Goal: Task Accomplishment & Management: Use online tool/utility

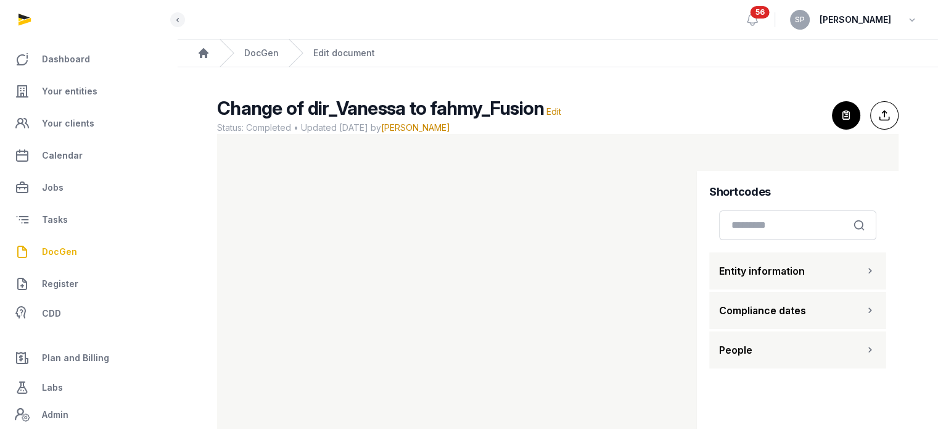
click at [65, 244] on span "DocGen" at bounding box center [59, 251] width 35 height 15
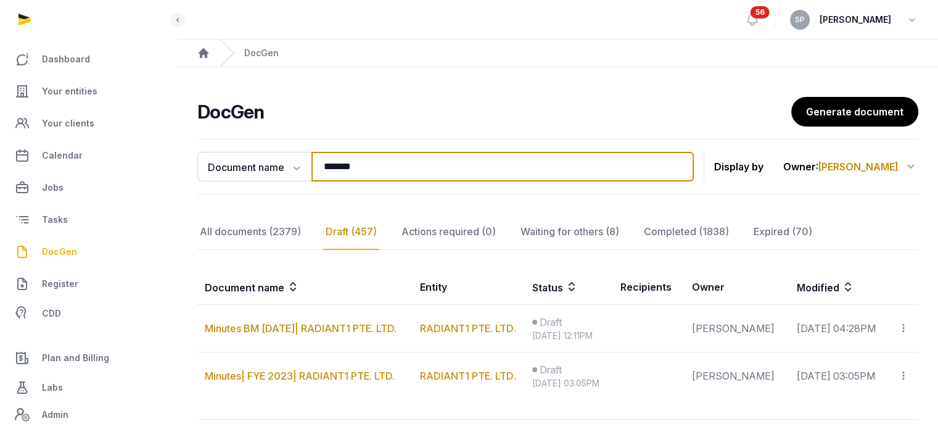
click at [437, 173] on input "*******" at bounding box center [502, 167] width 382 height 30
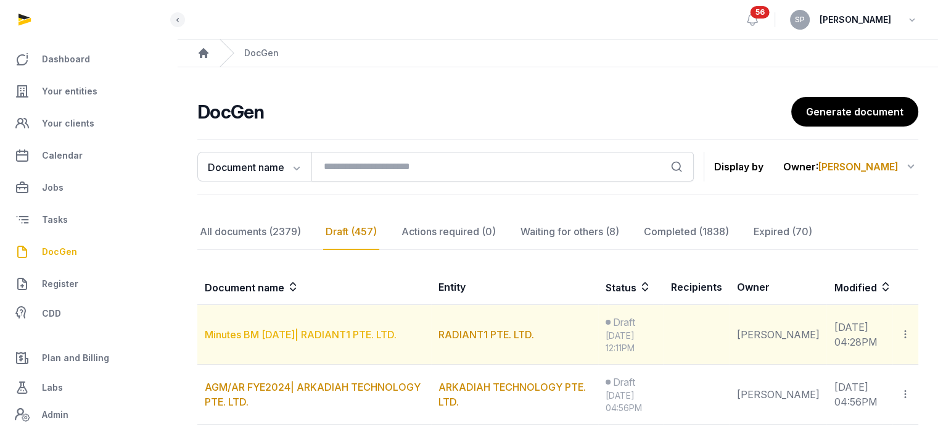
click at [317, 337] on link "Minutes BM 19 Aug 2025| RADIANT1 PTE. LTD." at bounding box center [301, 334] width 192 height 12
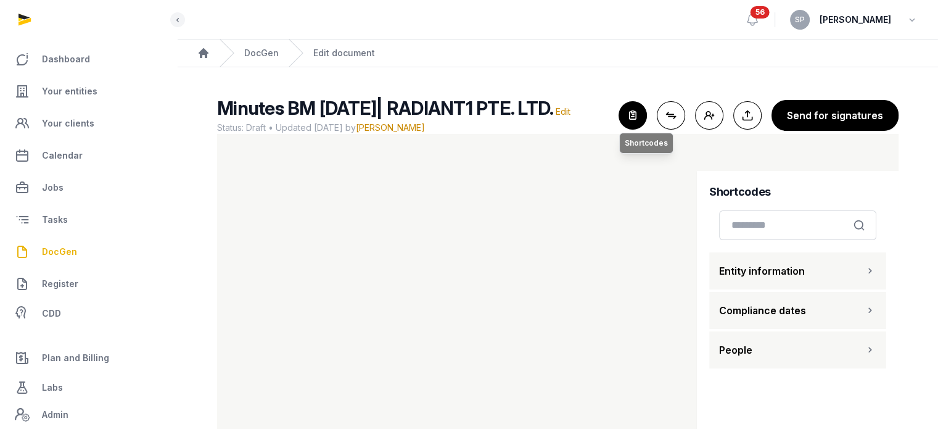
click at [637, 129] on icon "button" at bounding box center [632, 115] width 27 height 27
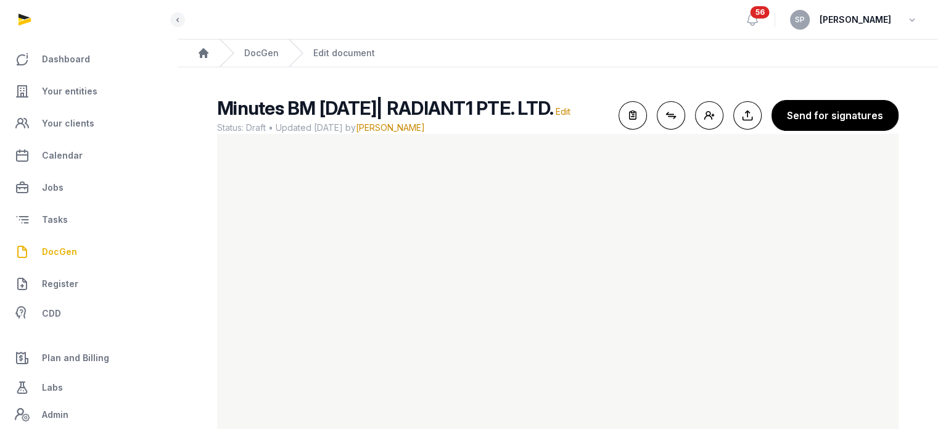
scroll to position [66, 0]
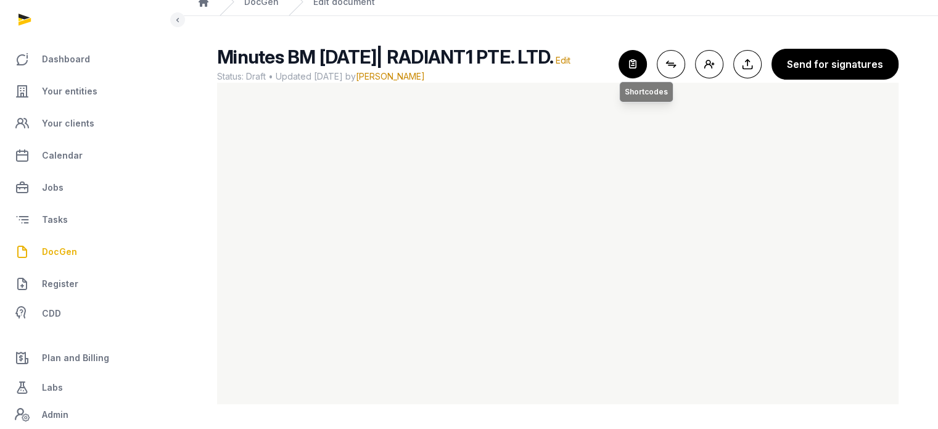
click at [635, 52] on icon "button" at bounding box center [632, 64] width 27 height 27
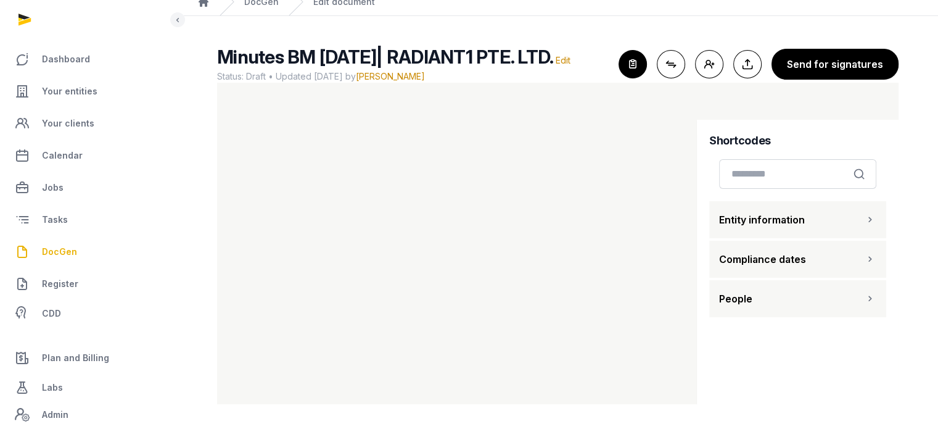
click at [871, 293] on icon "button" at bounding box center [870, 298] width 12 height 15
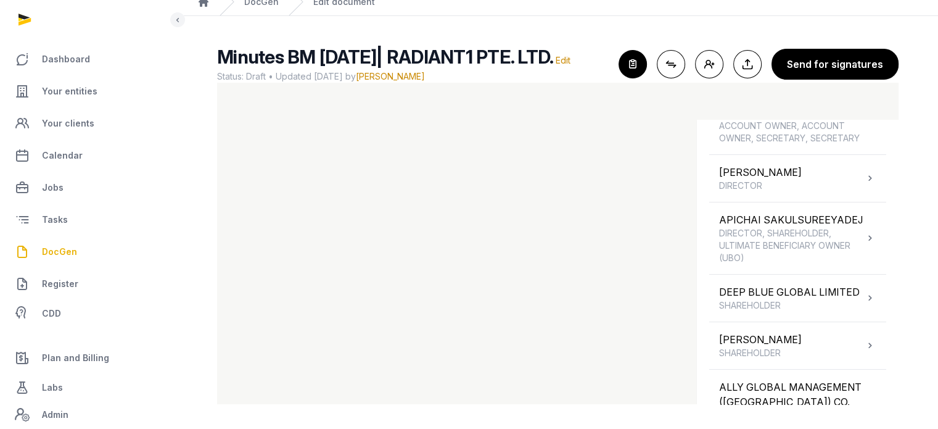
scroll to position [247, 0]
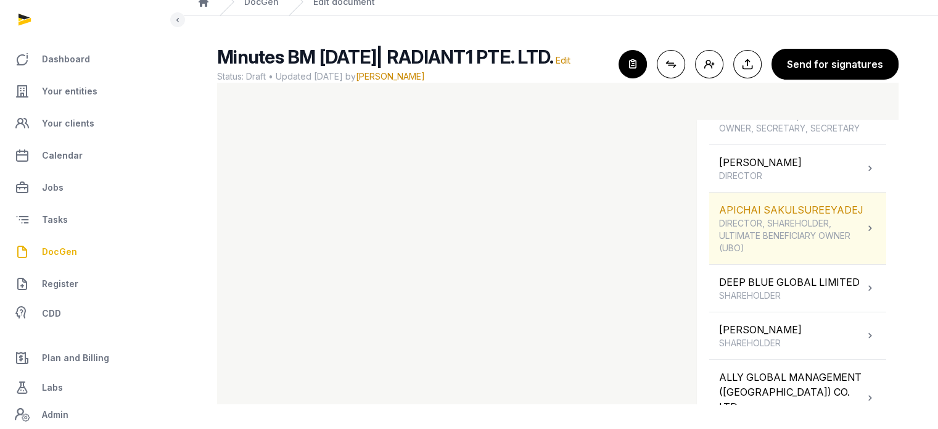
click at [864, 236] on icon at bounding box center [870, 228] width 12 height 15
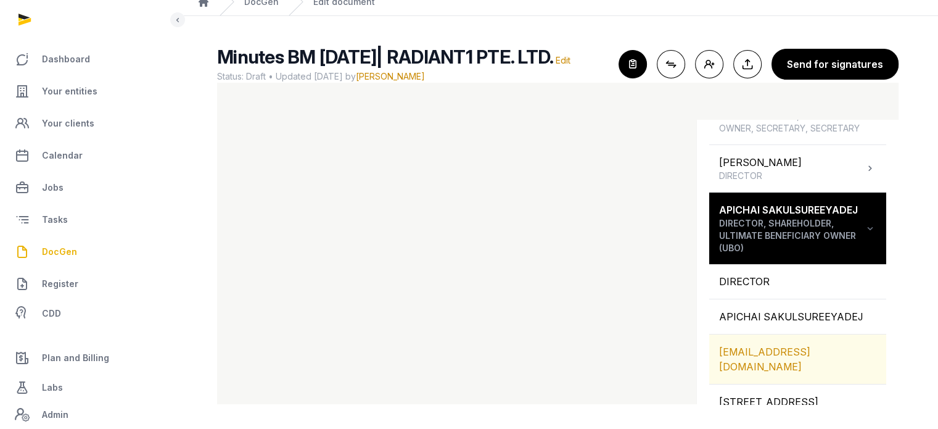
click at [806, 372] on div "APICHAI@RADIANT1.CO" at bounding box center [797, 358] width 177 height 49
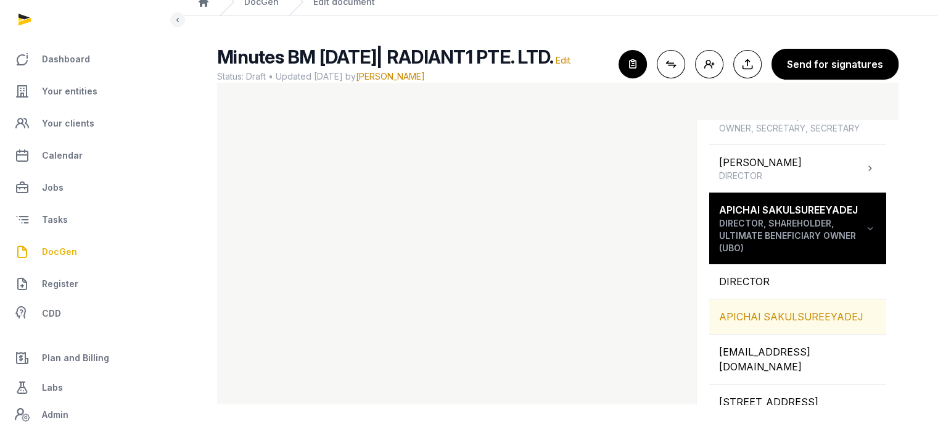
click at [740, 334] on div "APICHAI SAKULSUREEYADEJ" at bounding box center [797, 316] width 177 height 35
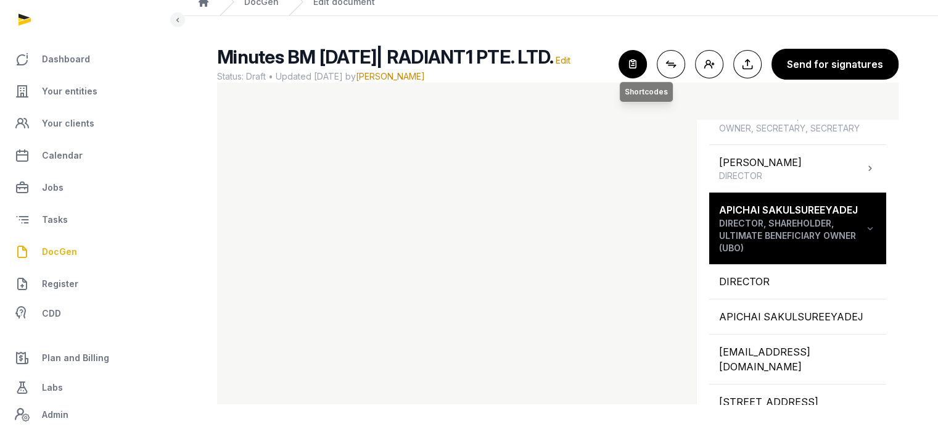
click at [630, 60] on icon "button" at bounding box center [632, 64] width 27 height 27
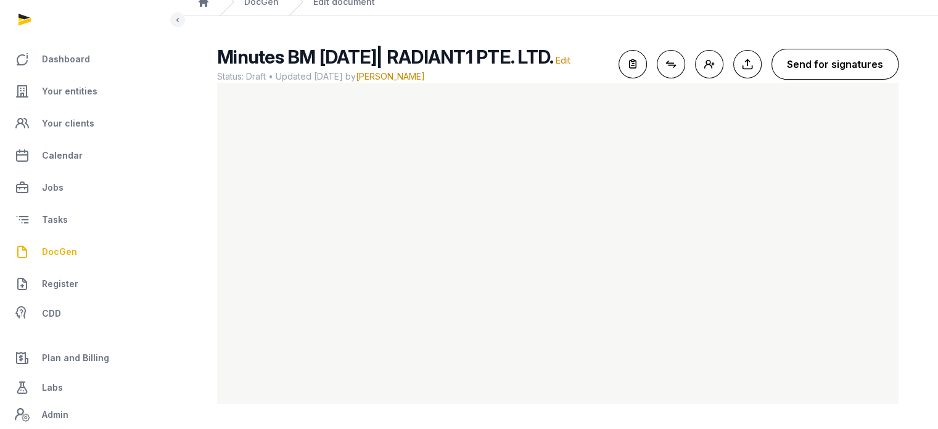
click at [847, 54] on button "Send for signatures" at bounding box center [835, 64] width 127 height 31
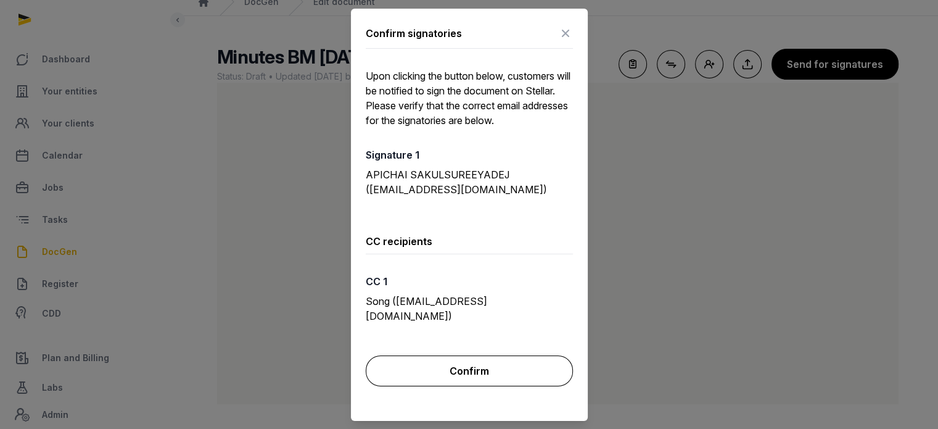
click at [488, 355] on button "Confirm" at bounding box center [469, 370] width 207 height 31
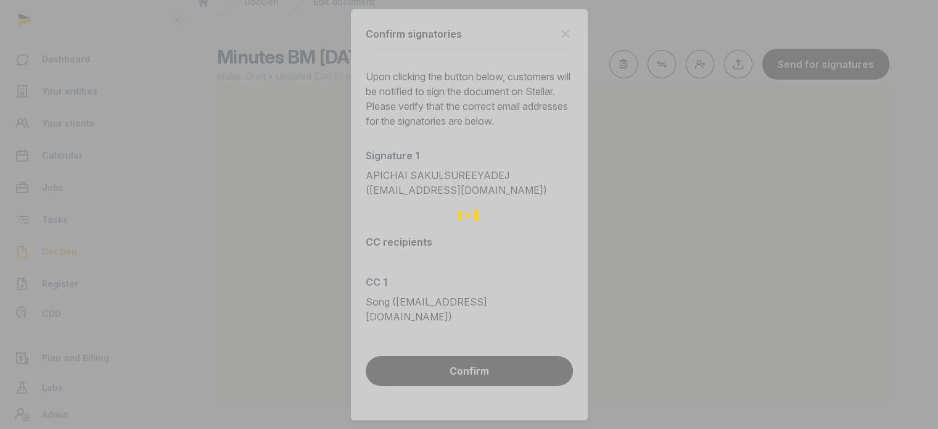
scroll to position [51, 0]
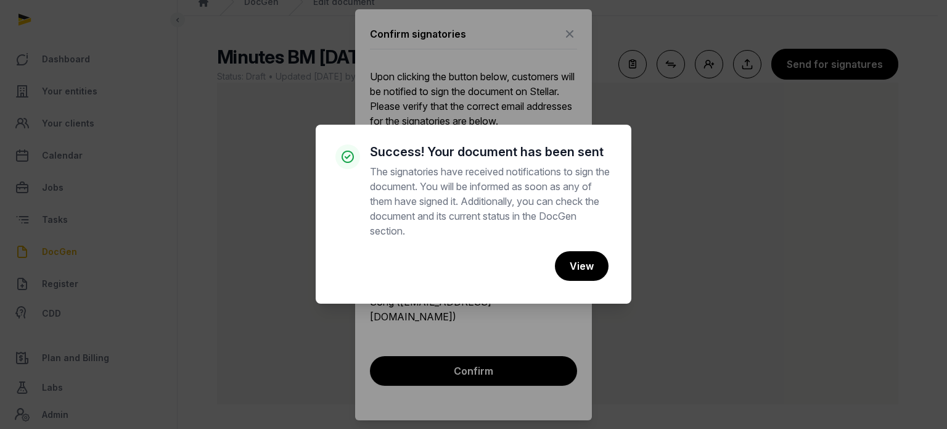
click at [600, 49] on div "× Success! Your document has been sent The signatories have received notificati…" at bounding box center [473, 214] width 947 height 429
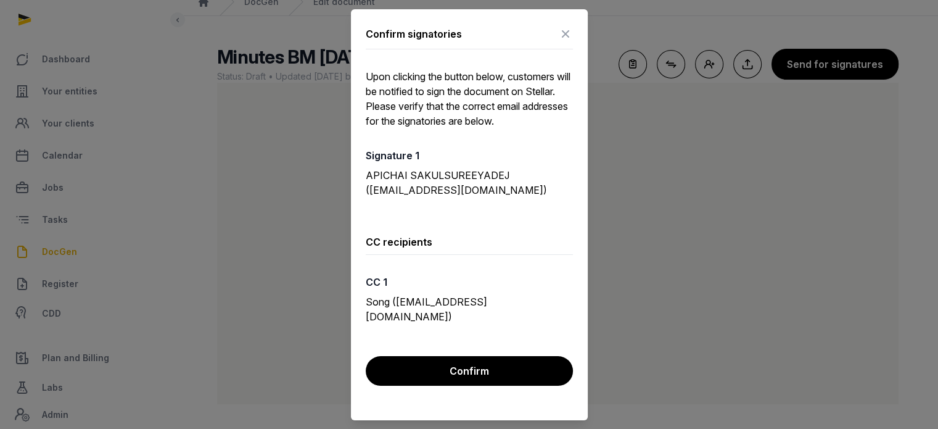
click at [569, 33] on icon at bounding box center [565, 34] width 15 height 20
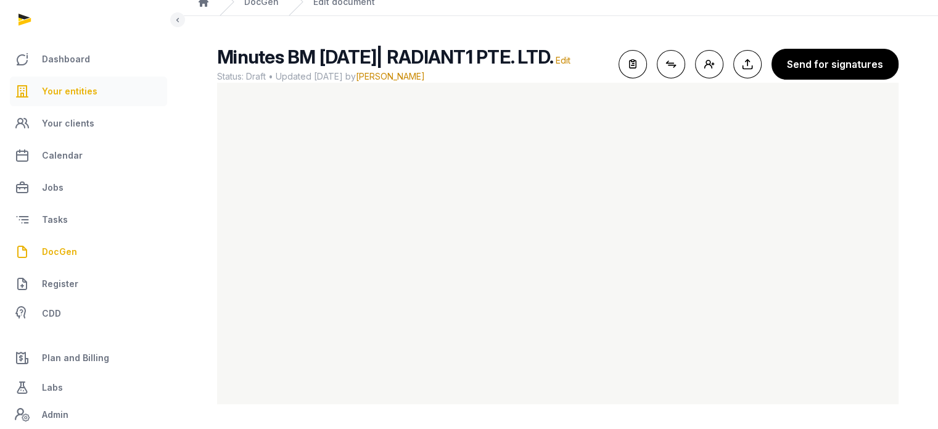
click at [86, 91] on span "Your entities" at bounding box center [70, 91] width 56 height 15
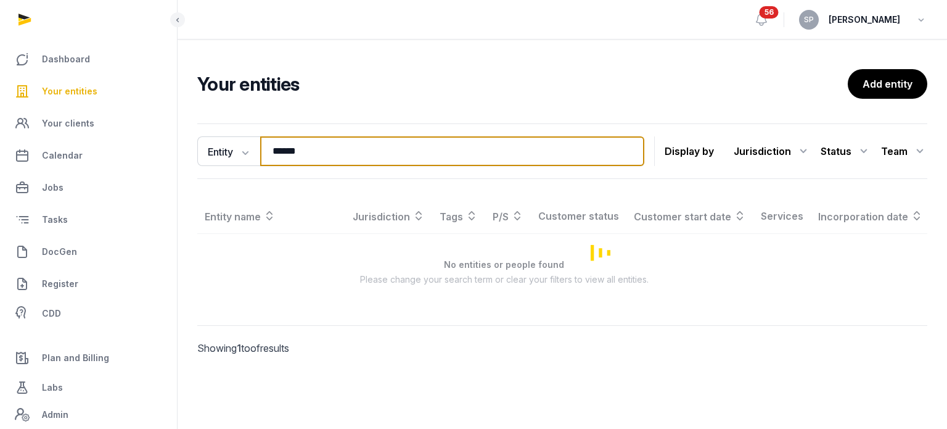
click at [304, 160] on input "******" at bounding box center [452, 151] width 384 height 30
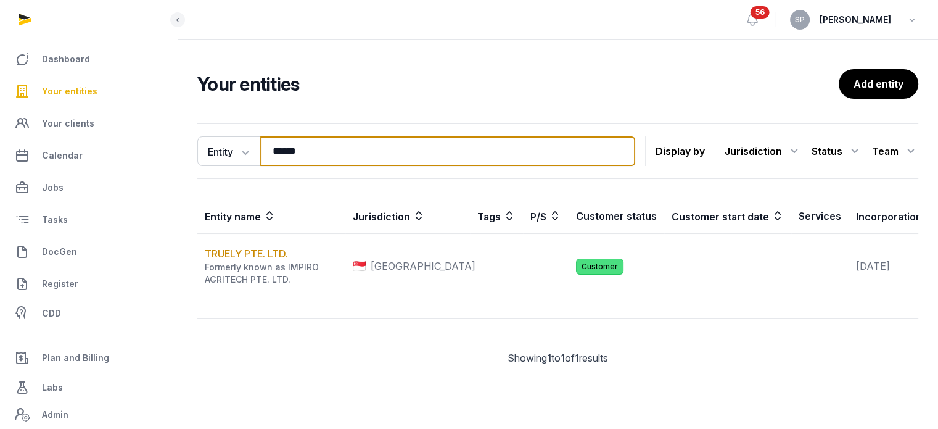
click at [304, 160] on input "******" at bounding box center [447, 151] width 375 height 30
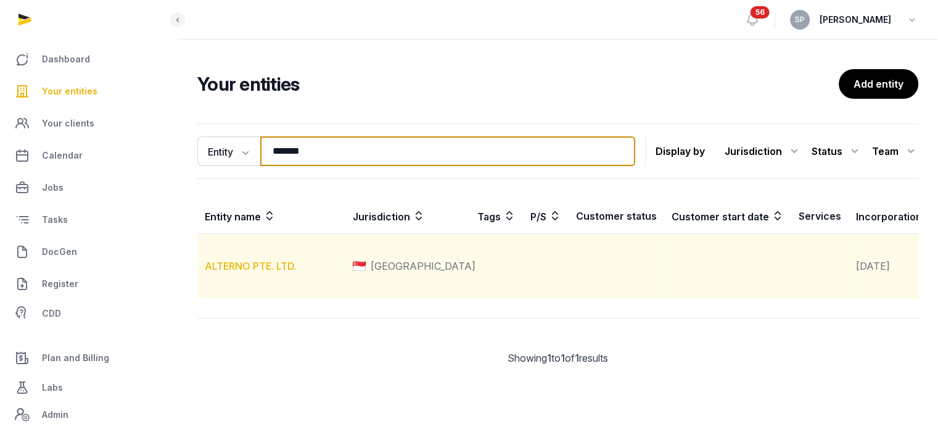
type input "*******"
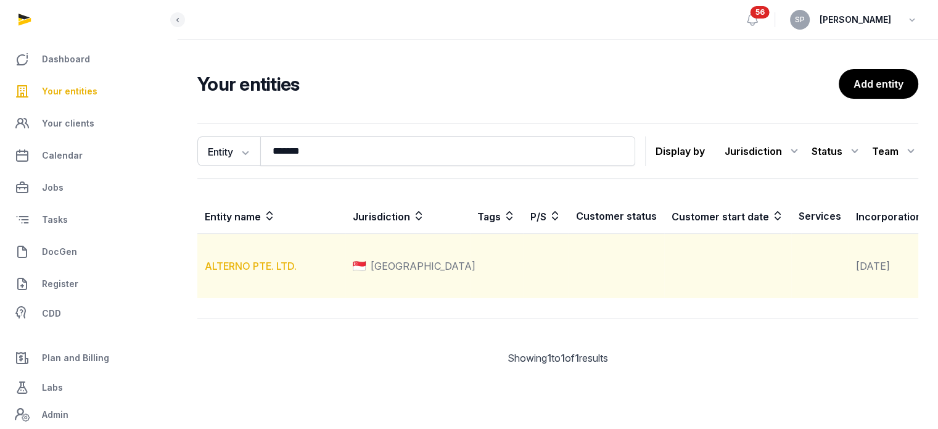
click at [283, 272] on link "ALTERNO PTE. LTD." at bounding box center [251, 266] width 92 height 12
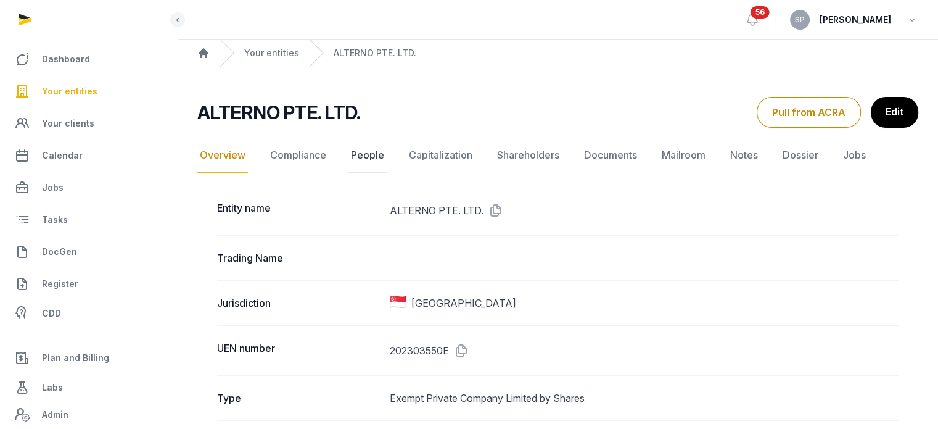
click at [371, 154] on link "People" at bounding box center [367, 156] width 38 height 36
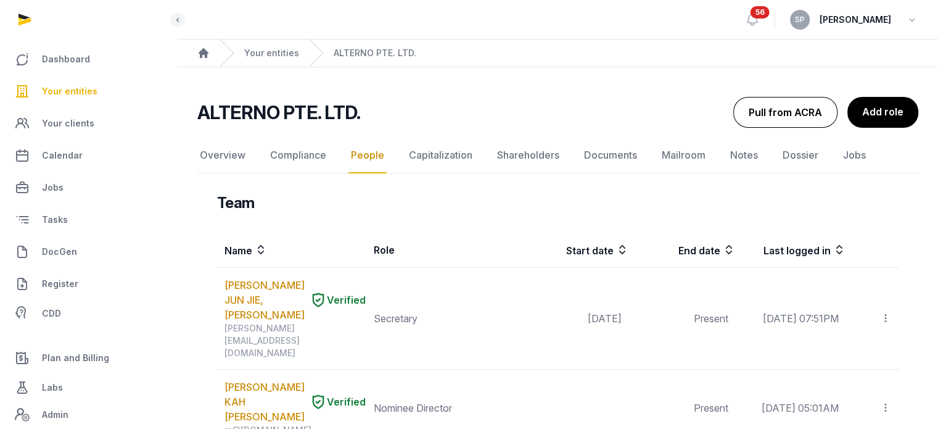
click at [804, 110] on button "Pull from ACRA" at bounding box center [785, 112] width 104 height 31
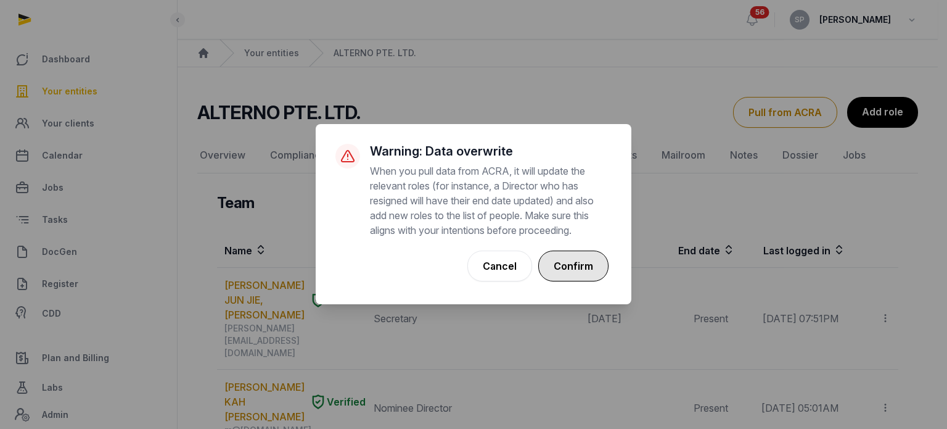
click at [579, 263] on button "Confirm" at bounding box center [573, 265] width 70 height 31
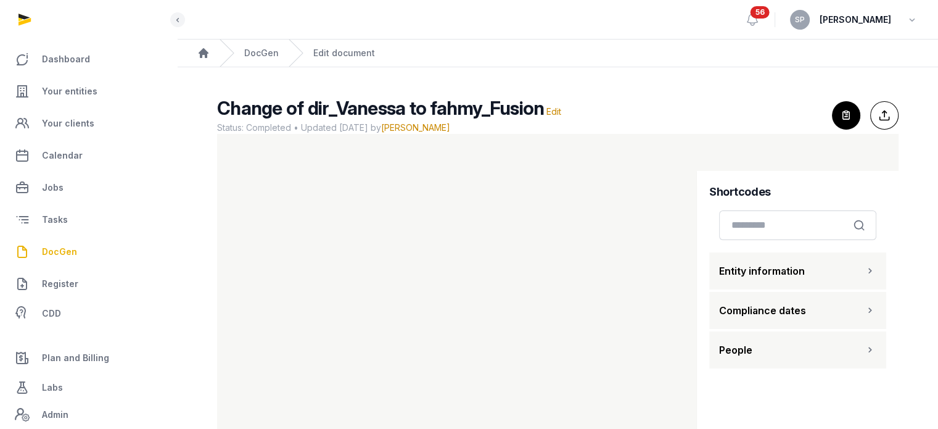
click at [73, 252] on span "DocGen" at bounding box center [59, 251] width 35 height 15
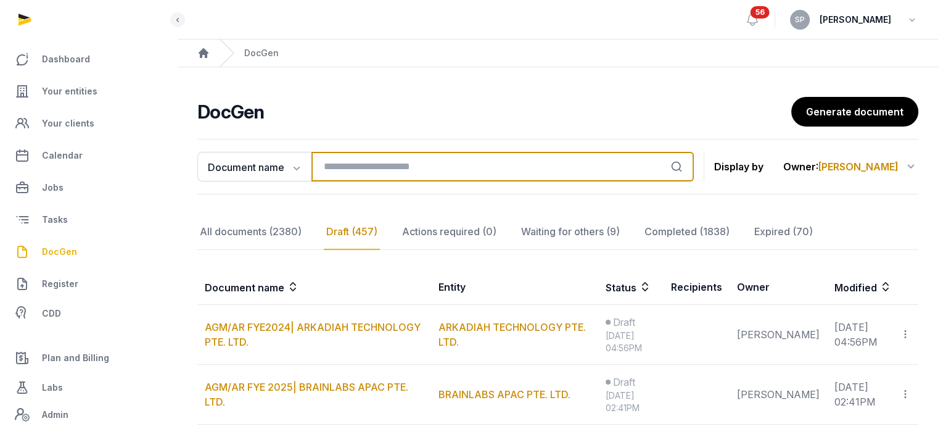
click at [331, 164] on input "search" at bounding box center [502, 167] width 382 height 30
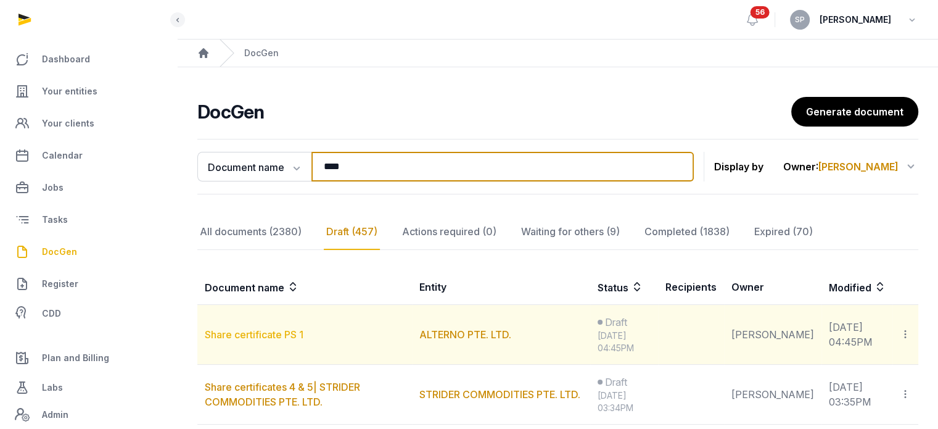
type input "****"
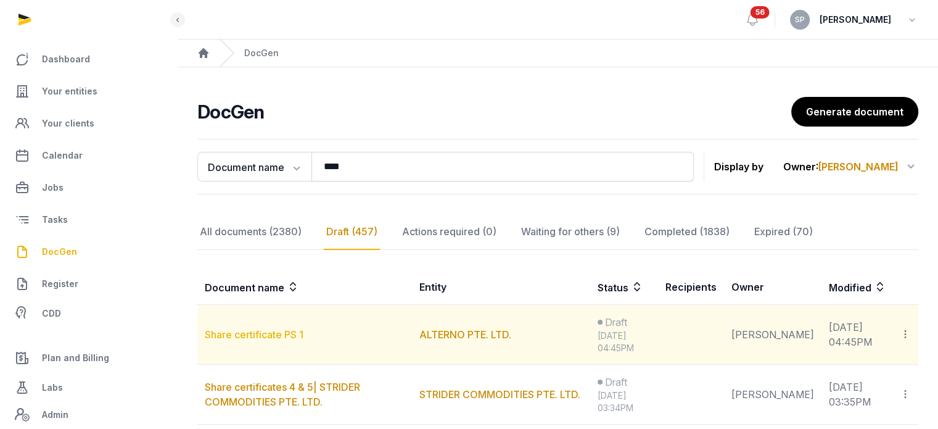
click at [244, 330] on link "Share certificate PS 1" at bounding box center [254, 334] width 99 height 12
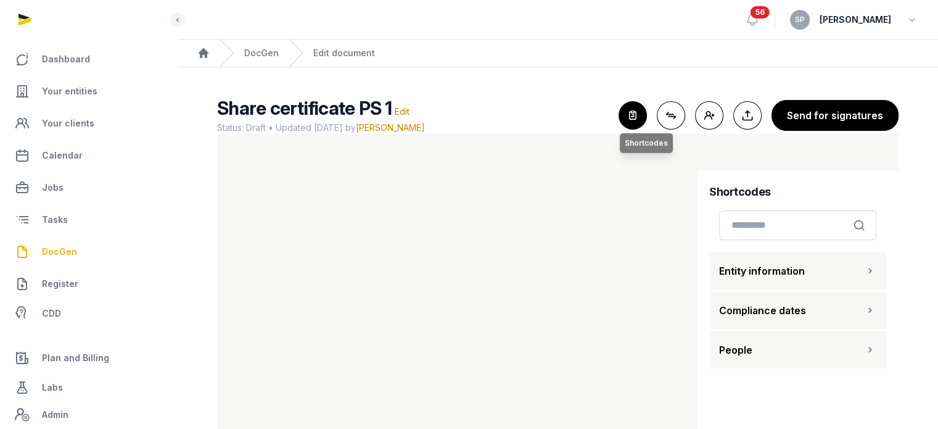
click at [638, 111] on icon "button" at bounding box center [632, 115] width 27 height 27
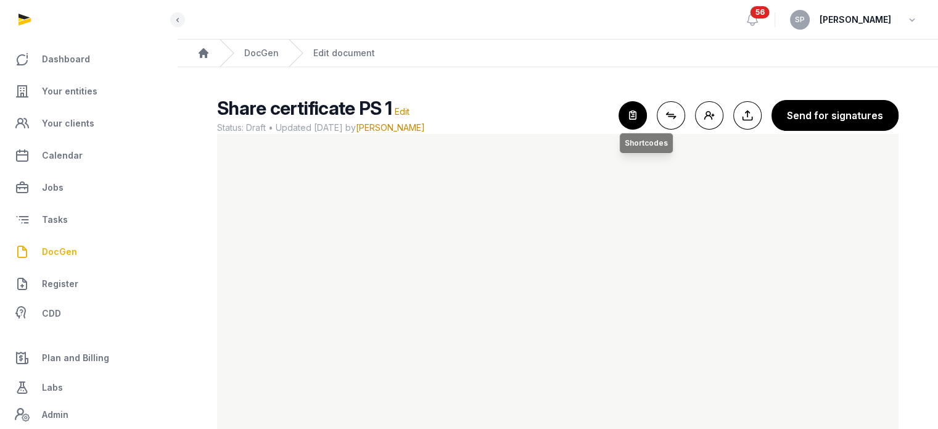
click at [634, 123] on icon "button" at bounding box center [632, 115] width 27 height 27
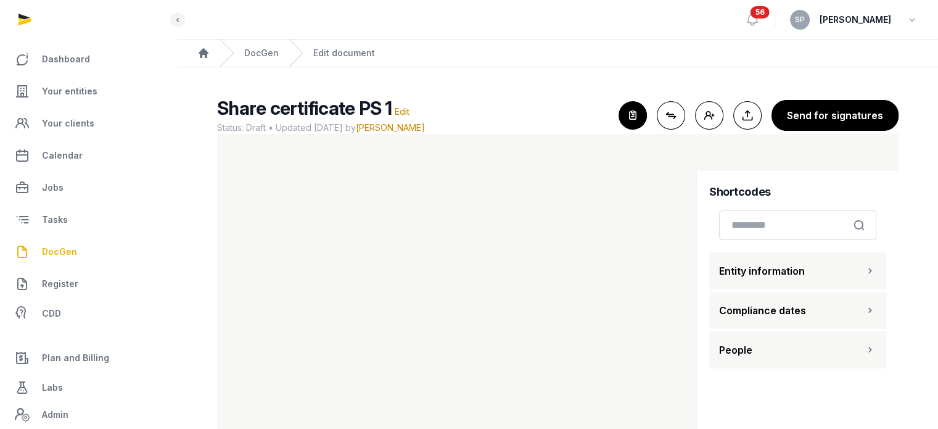
click at [872, 356] on icon "button" at bounding box center [870, 349] width 12 height 15
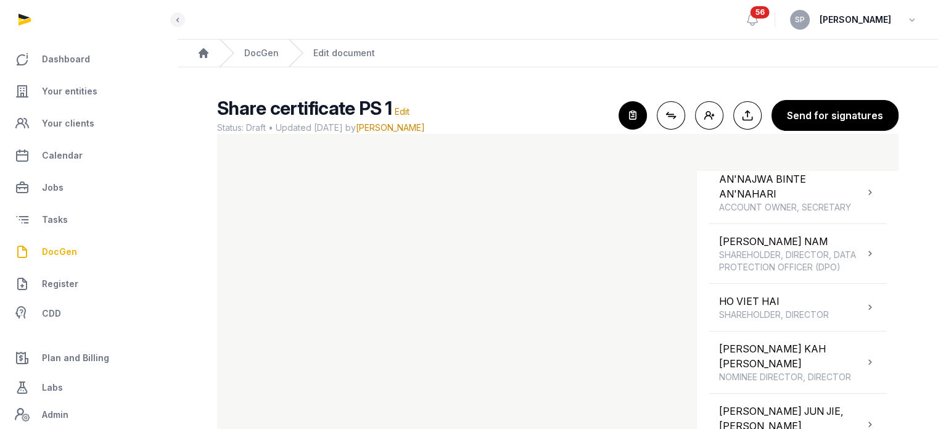
scroll to position [208, 0]
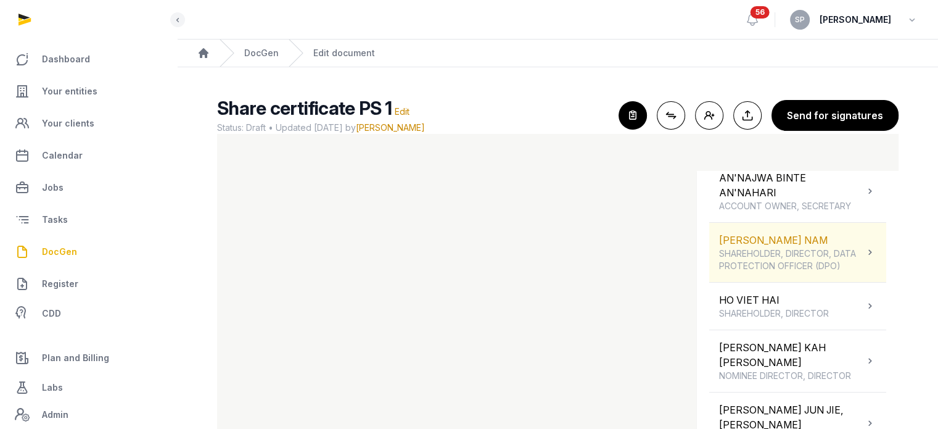
click at [826, 259] on span "SHAREHOLDER, DIRECTOR, DATA PROTECTION OFFICER (DPO)" at bounding box center [791, 259] width 145 height 25
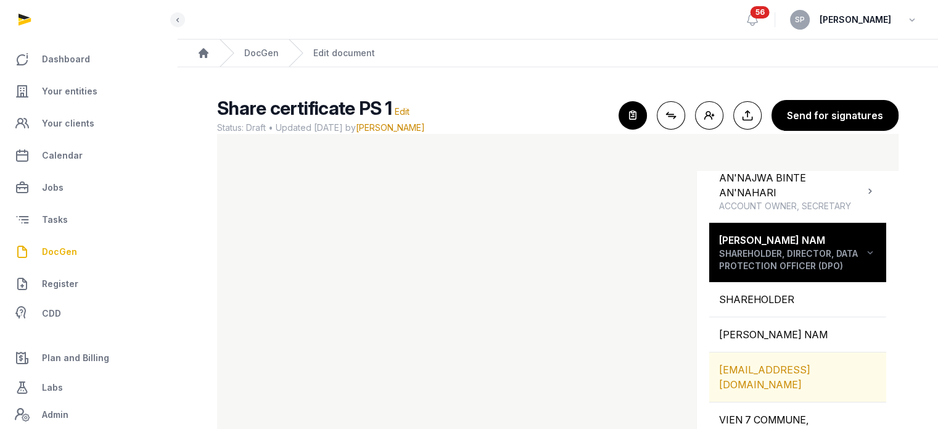
click at [804, 383] on div "[EMAIL_ADDRESS][DOMAIN_NAME]" at bounding box center [797, 376] width 177 height 49
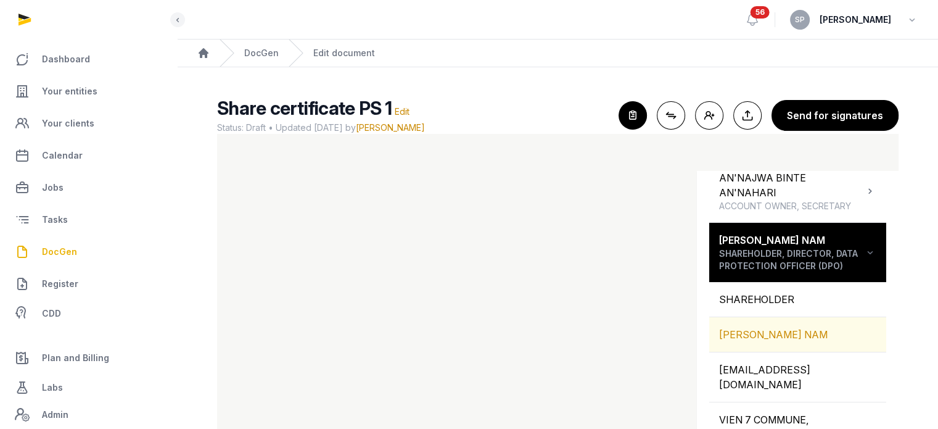
click at [777, 345] on div "[PERSON_NAME] NAM" at bounding box center [797, 334] width 177 height 35
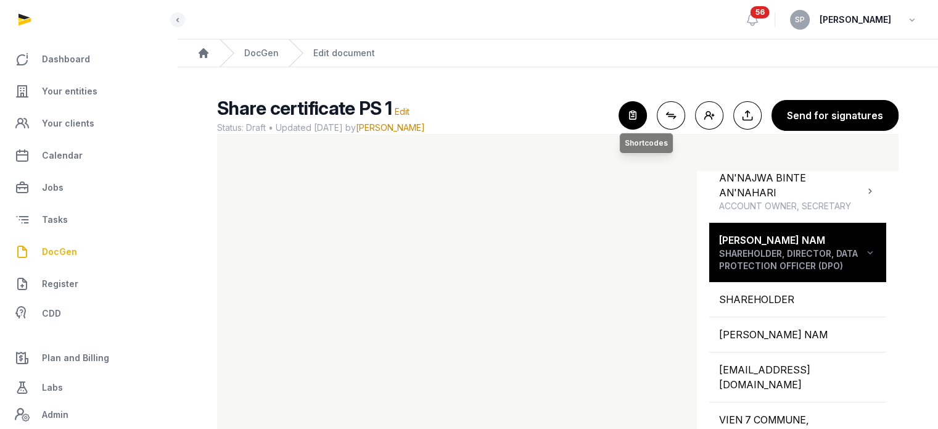
click at [634, 122] on icon "button" at bounding box center [632, 115] width 27 height 27
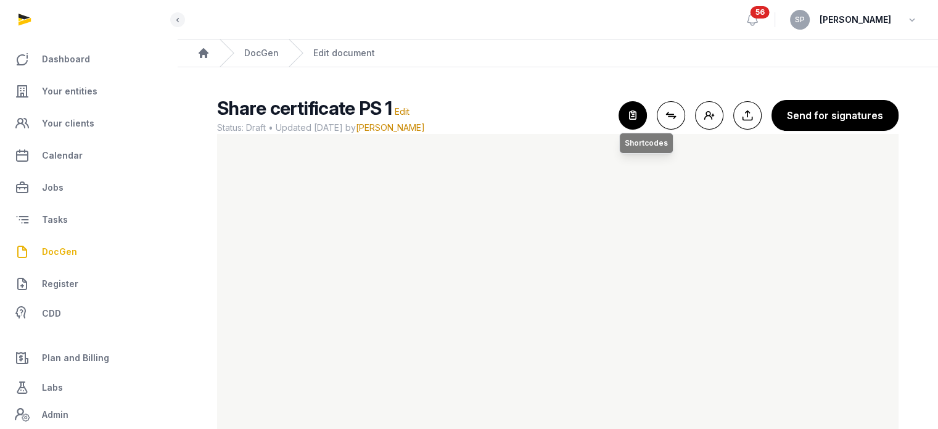
click at [638, 113] on icon "button" at bounding box center [632, 115] width 27 height 27
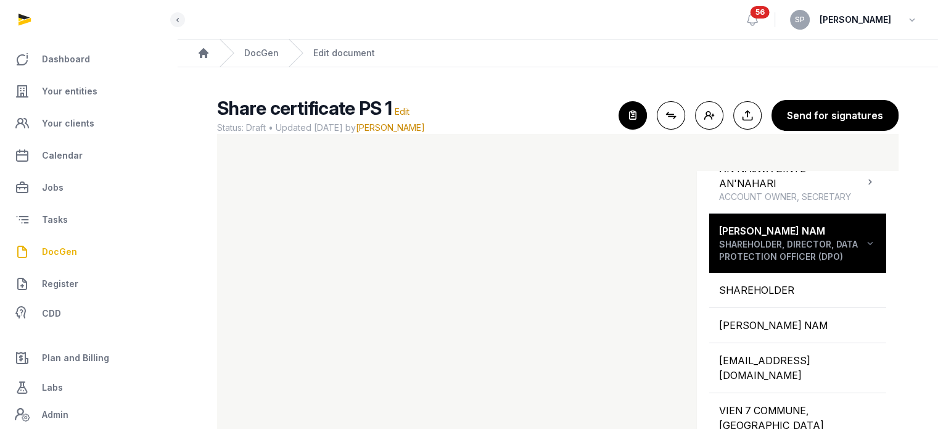
scroll to position [205, 0]
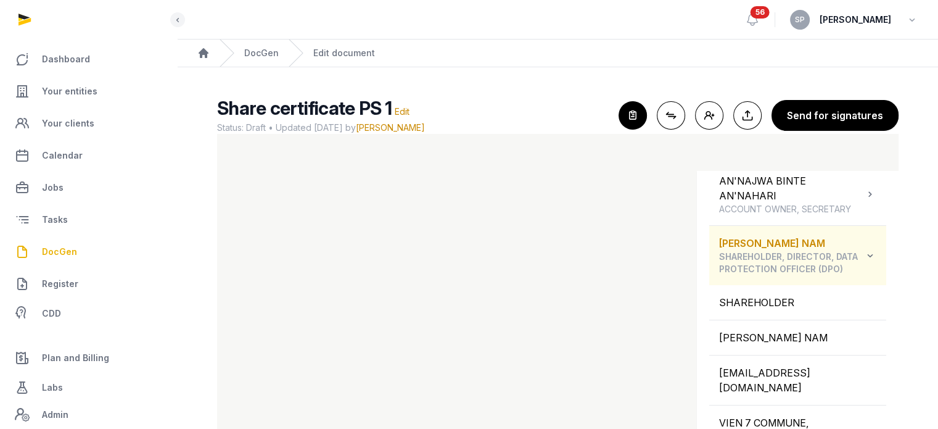
click at [866, 263] on icon at bounding box center [870, 255] width 12 height 15
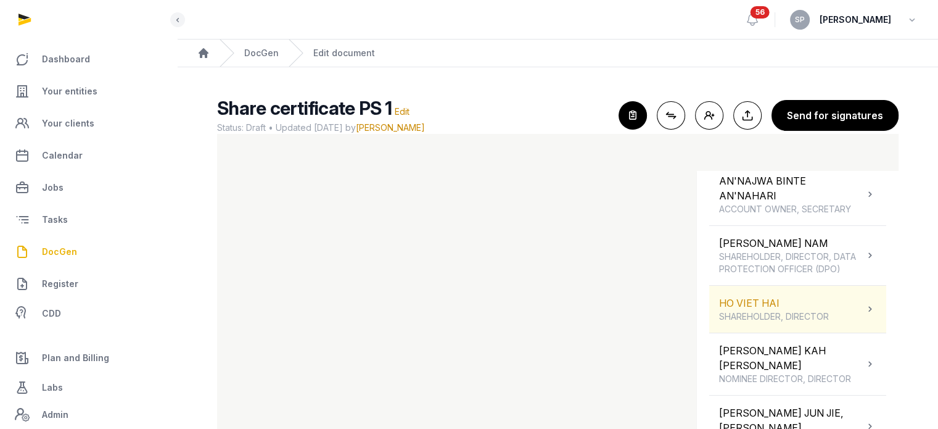
click at [835, 328] on div "[PERSON_NAME] HAI SHAREHOLDER, DIRECTOR" at bounding box center [797, 309] width 177 height 47
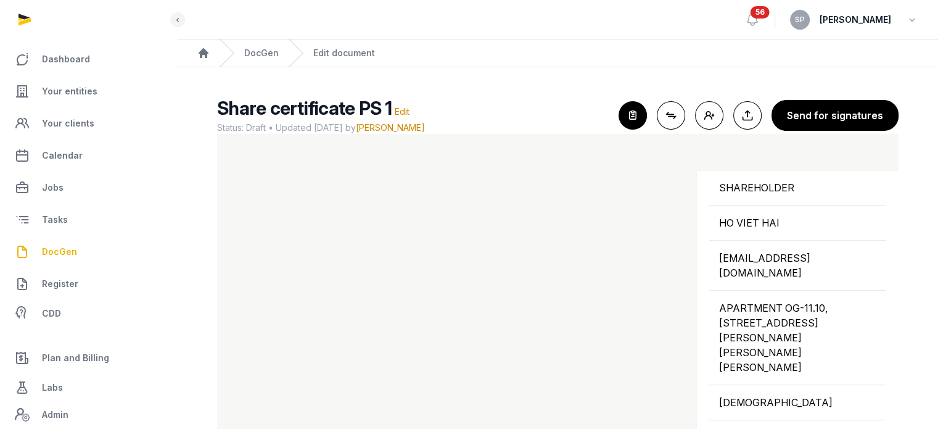
scroll to position [402, 0]
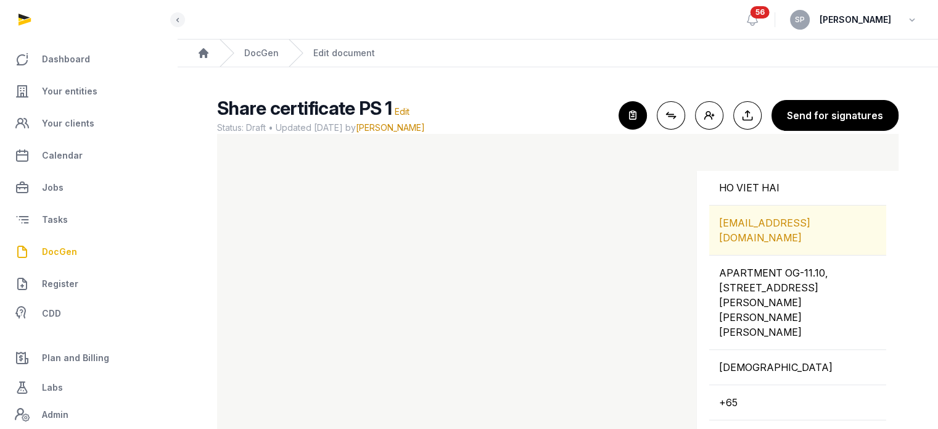
click at [805, 237] on div "[EMAIL_ADDRESS][DOMAIN_NAME]" at bounding box center [797, 229] width 177 height 49
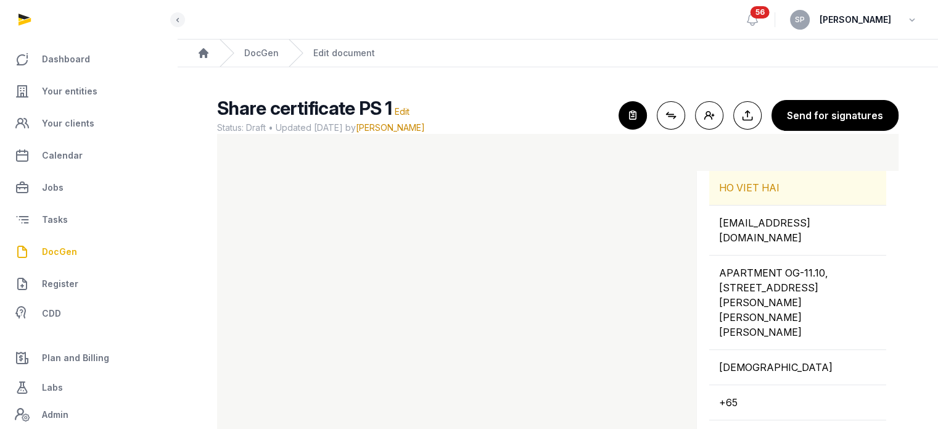
click at [736, 198] on div "HO VIET HAI" at bounding box center [797, 187] width 177 height 35
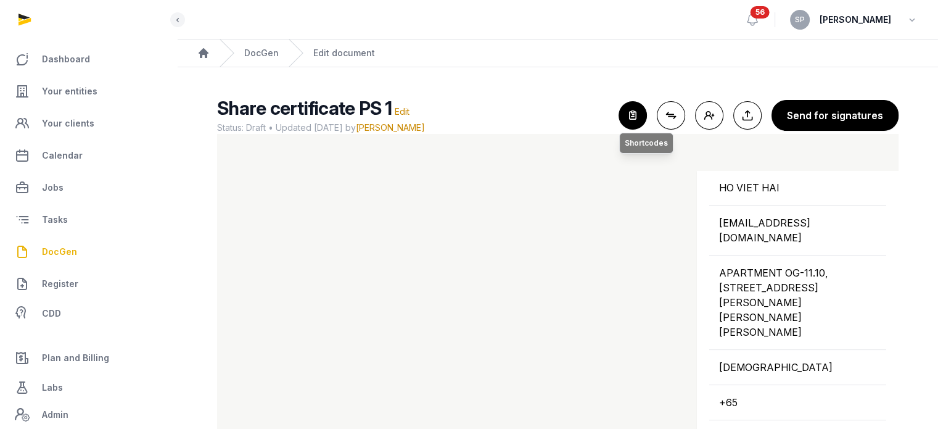
click at [637, 118] on icon "button" at bounding box center [632, 115] width 27 height 27
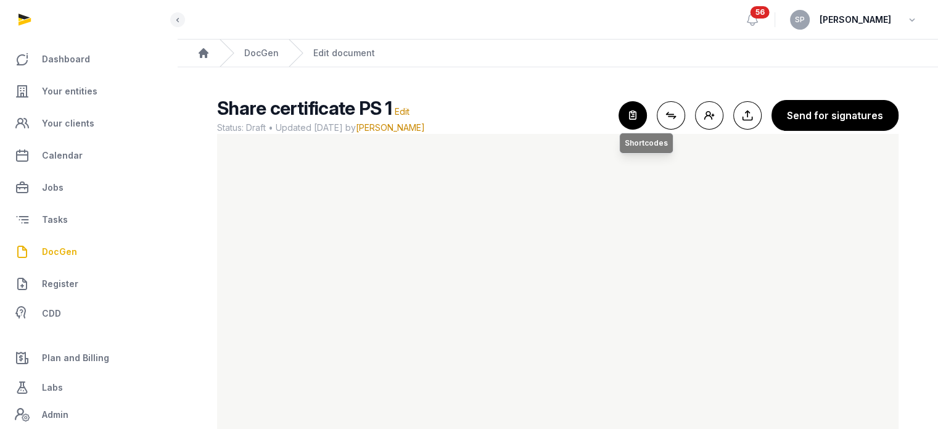
click at [635, 119] on icon "button" at bounding box center [632, 115] width 27 height 27
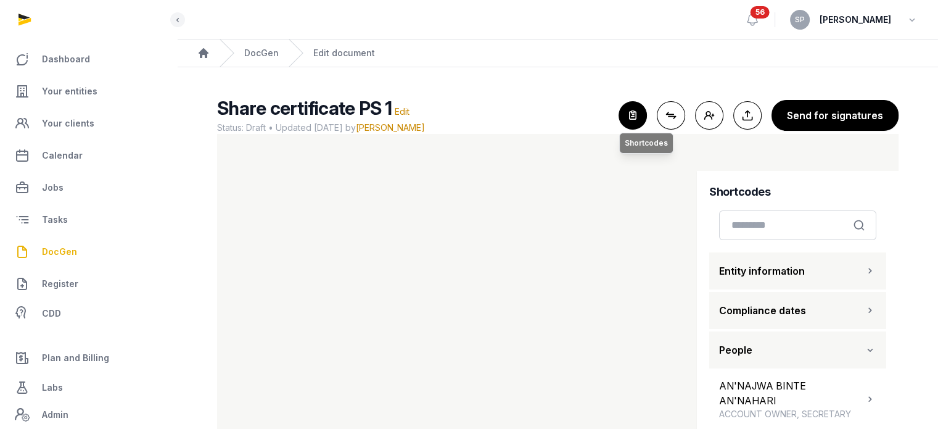
click at [635, 119] on icon "button" at bounding box center [632, 115] width 27 height 27
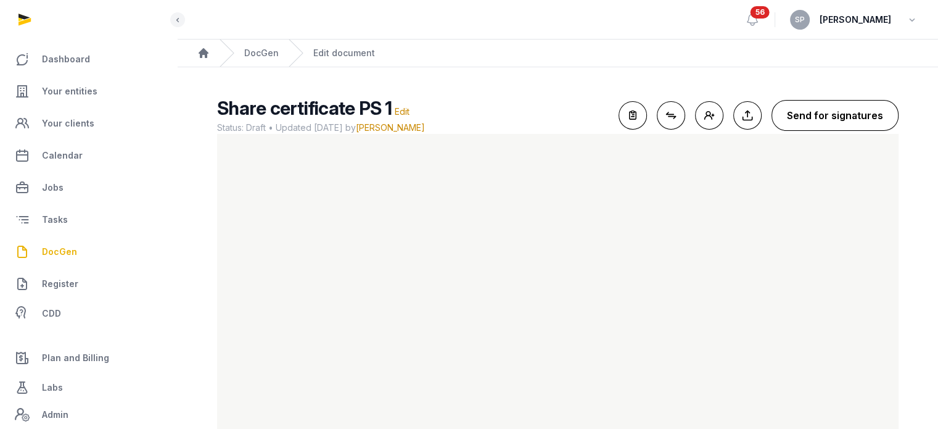
click at [831, 115] on button "Send for signatures" at bounding box center [835, 115] width 127 height 31
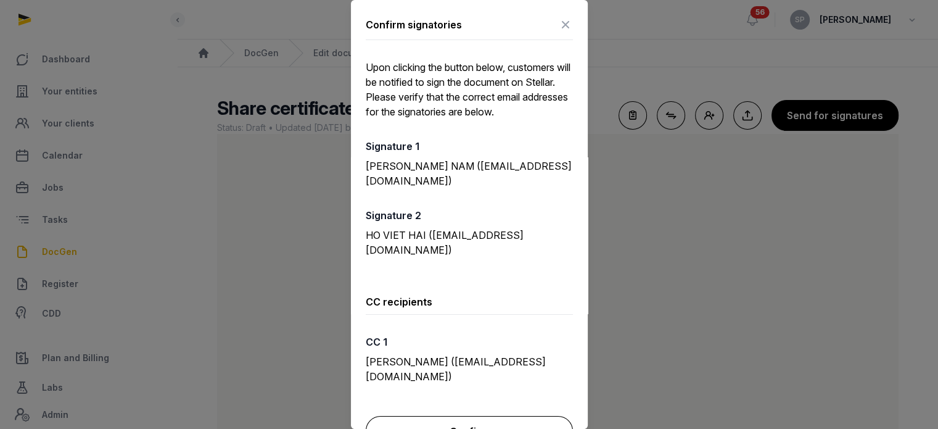
click at [501, 416] on button "Confirm" at bounding box center [469, 431] width 207 height 31
